Goal: Task Accomplishment & Management: Manage account settings

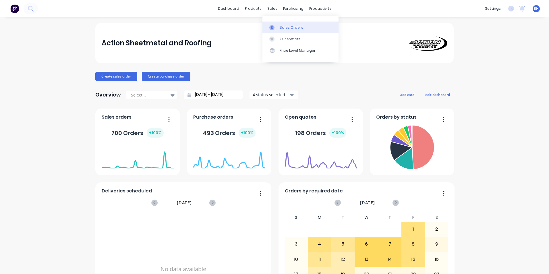
click at [282, 31] on link "Sales Orders" at bounding box center [301, 27] width 76 height 11
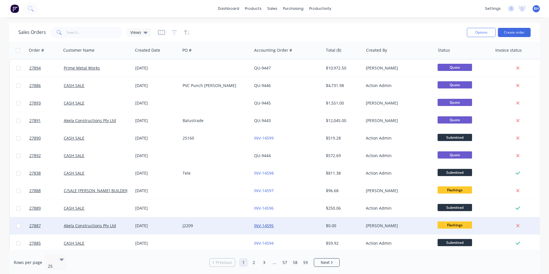
click at [262, 224] on link "INV-14595" at bounding box center [264, 225] width 20 height 5
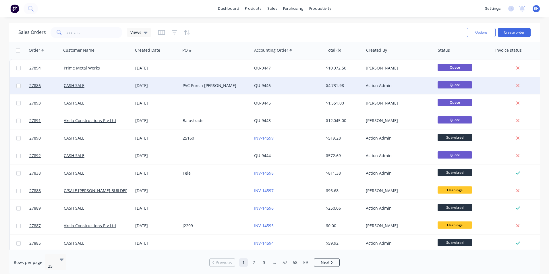
click at [230, 87] on div "PVC Punch [PERSON_NAME]" at bounding box center [215, 86] width 64 height 6
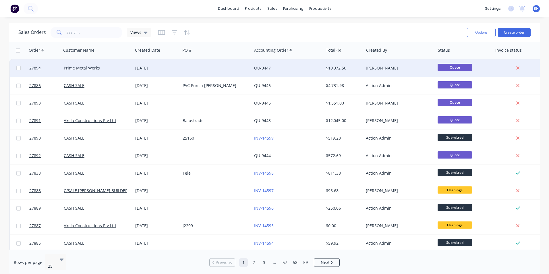
click at [200, 70] on div at bounding box center [216, 67] width 72 height 17
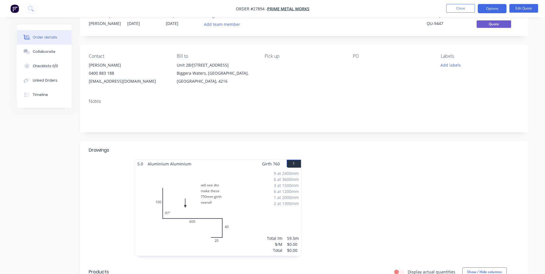
scroll to position [29, 0]
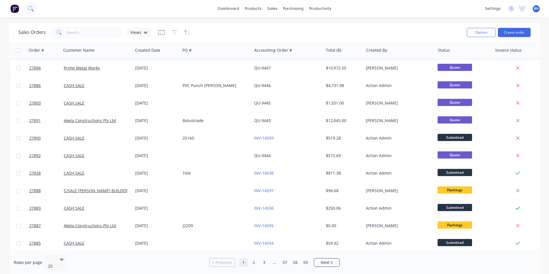
click at [29, 9] on icon at bounding box center [30, 8] width 5 height 5
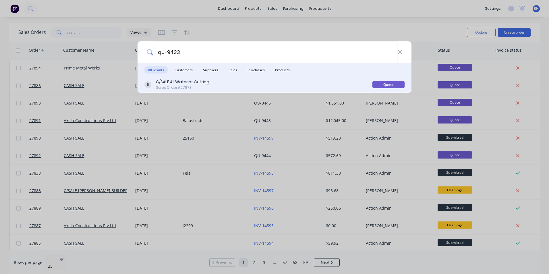
type input "qu-9433"
click at [211, 88] on div "C/SALE All Waterjet Cutting Sales Order #27873" at bounding box center [258, 84] width 228 height 11
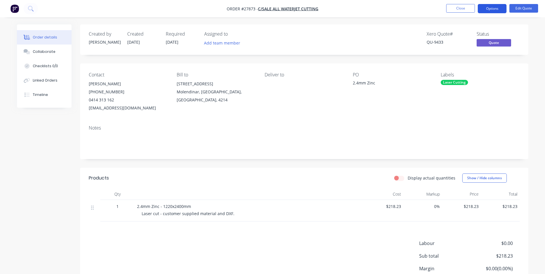
click at [492, 8] on button "Options" at bounding box center [492, 8] width 29 height 9
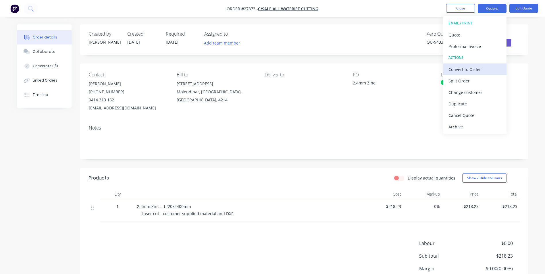
click at [473, 68] on div "Convert to Order" at bounding box center [474, 69] width 53 height 8
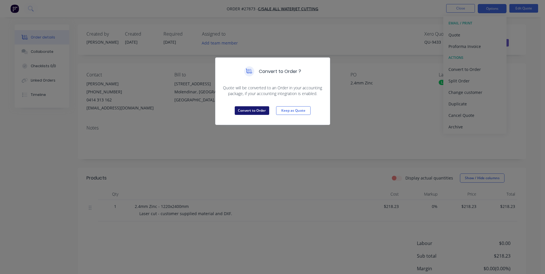
click at [252, 111] on button "Convert to Order" at bounding box center [252, 110] width 34 height 9
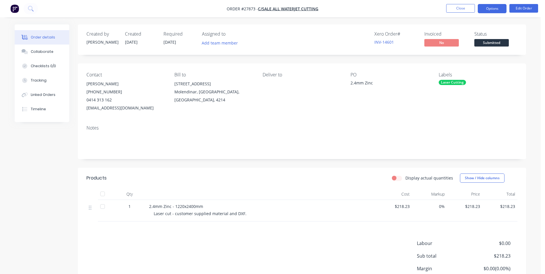
click at [491, 7] on button "Options" at bounding box center [492, 8] width 29 height 9
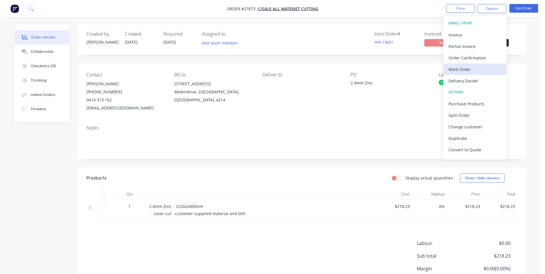
click at [469, 69] on div "Work Order" at bounding box center [474, 69] width 53 height 8
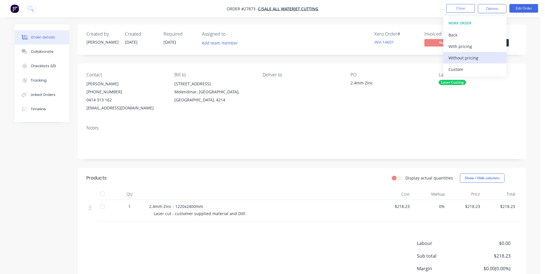
click at [483, 57] on div "Without pricing" at bounding box center [474, 58] width 53 height 8
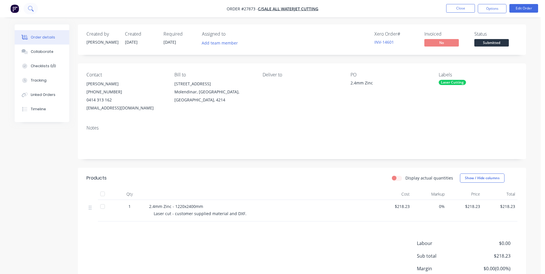
click at [33, 8] on icon at bounding box center [30, 8] width 5 height 5
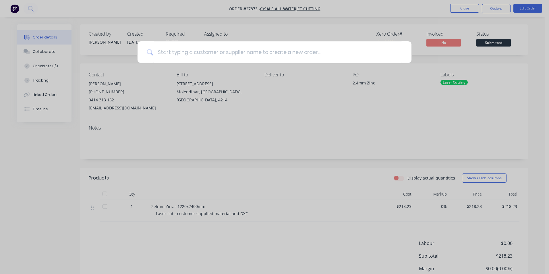
type input "M"
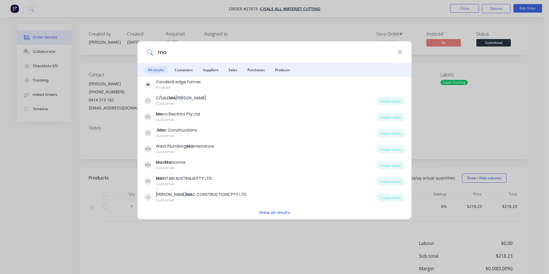
type input "m"
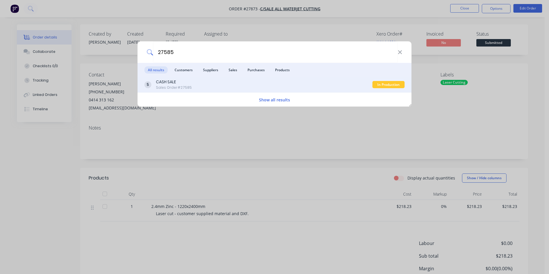
type input "27585"
click at [204, 87] on div "CASH SALE Sales Order #27585" at bounding box center [258, 84] width 228 height 11
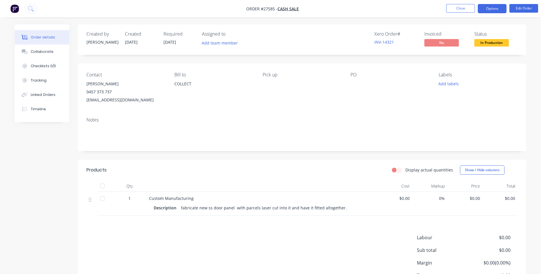
click at [495, 9] on button "Options" at bounding box center [492, 8] width 29 height 9
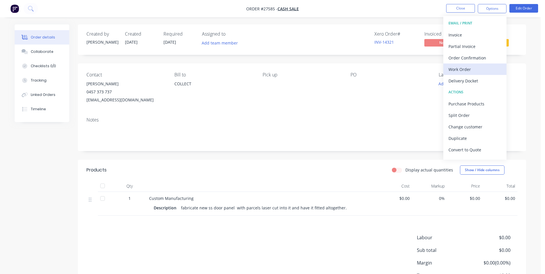
click at [469, 72] on div "Work Order" at bounding box center [474, 69] width 53 height 8
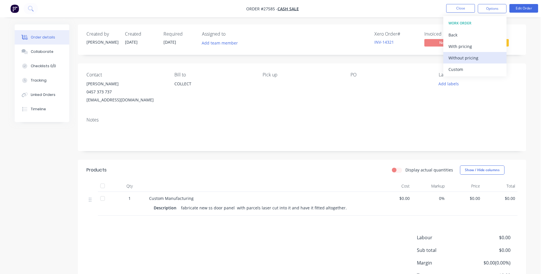
click at [475, 60] on div "Without pricing" at bounding box center [474, 58] width 53 height 8
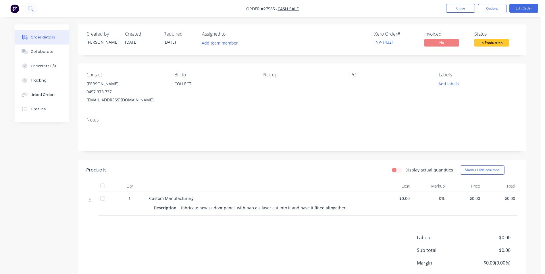
click at [314, 36] on div "Xero Order # INV-14321 Invoiced No Status In Production" at bounding box center [388, 39] width 258 height 17
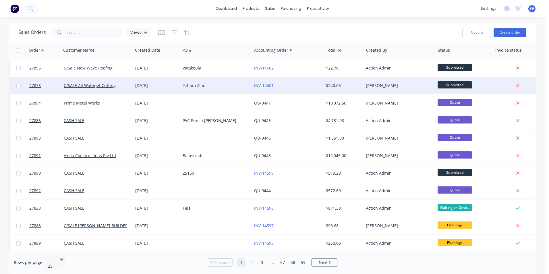
click at [224, 82] on div "2.4mm Zinc" at bounding box center [216, 85] width 72 height 17
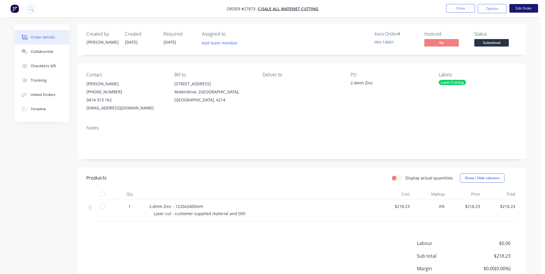
click at [518, 8] on button "Edit Order" at bounding box center [523, 8] width 29 height 9
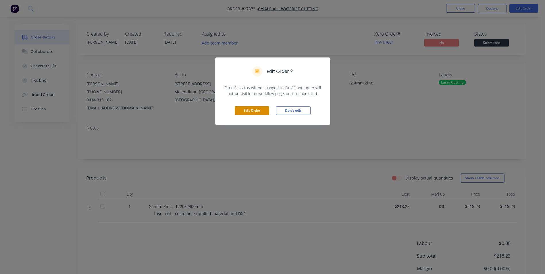
click at [262, 110] on button "Edit Order" at bounding box center [252, 110] width 34 height 9
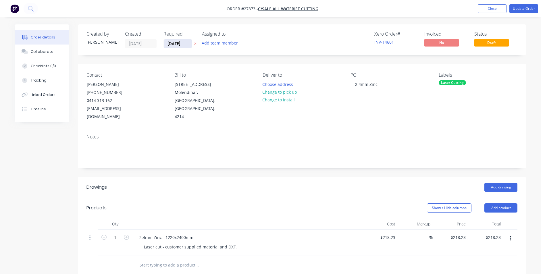
click at [178, 44] on input "[DATE]" at bounding box center [178, 43] width 28 height 9
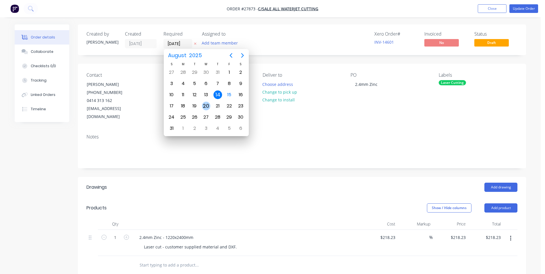
click at [207, 104] on div "20" at bounding box center [206, 106] width 9 height 9
type input "[DATE]"
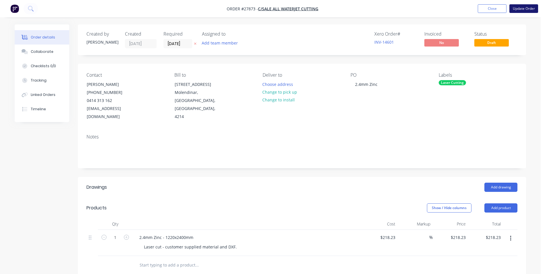
click at [533, 8] on button "Update Order" at bounding box center [523, 8] width 29 height 9
